Goal: Find specific page/section: Find specific page/section

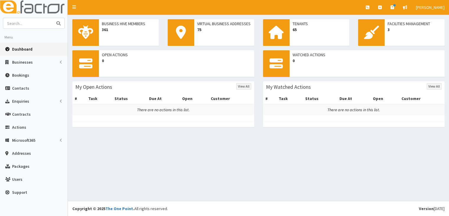
click at [34, 20] on input "text" at bounding box center [28, 23] width 50 height 10
type input "Port of Scent"
click at [59, 22] on icon "submit" at bounding box center [58, 23] width 4 height 4
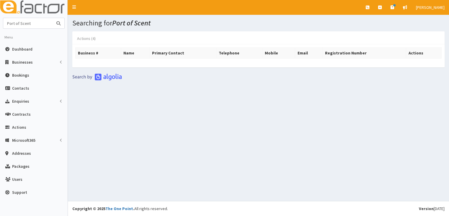
drag, startPoint x: 6, startPoint y: 21, endPoint x: 73, endPoint y: 34, distance: 68.3
click at [73, 34] on div "E Toggle navigation Quick Create Create Business Create Booking Create Contact" at bounding box center [224, 108] width 449 height 216
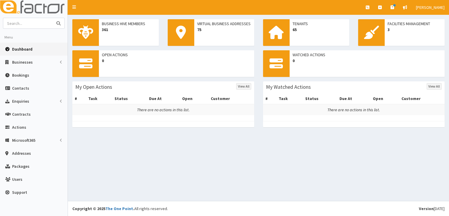
drag, startPoint x: 14, startPoint y: 25, endPoint x: 8, endPoint y: 27, distance: 6.4
click at [14, 24] on input "text" at bounding box center [28, 23] width 50 height 10
type input "[PERSON_NAME]"
click at [58, 22] on icon "submit" at bounding box center [58, 23] width 4 height 4
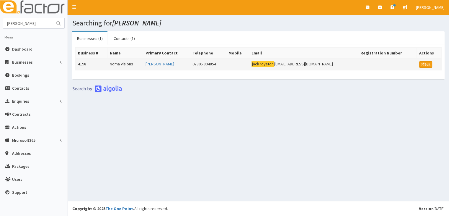
click at [125, 63] on td "Noma Visions" at bounding box center [126, 65] width 36 height 12
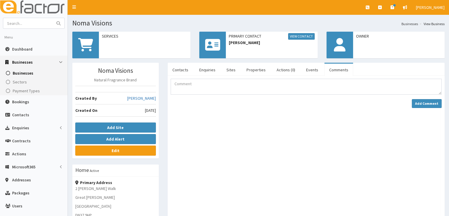
click at [337, 71] on link "Comments" at bounding box center [339, 70] width 29 height 12
click at [337, 70] on link "Comments" at bounding box center [339, 70] width 29 height 12
click at [236, 195] on div at bounding box center [306, 209] width 271 height 202
click at [333, 72] on link "Comments" at bounding box center [339, 70] width 29 height 12
click at [119, 150] on b "Edit" at bounding box center [116, 150] width 8 height 5
